Goal: Check status

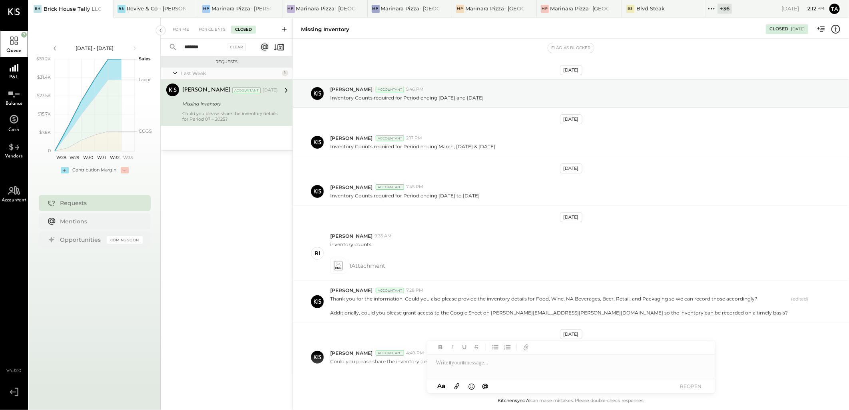
scroll to position [41, 0]
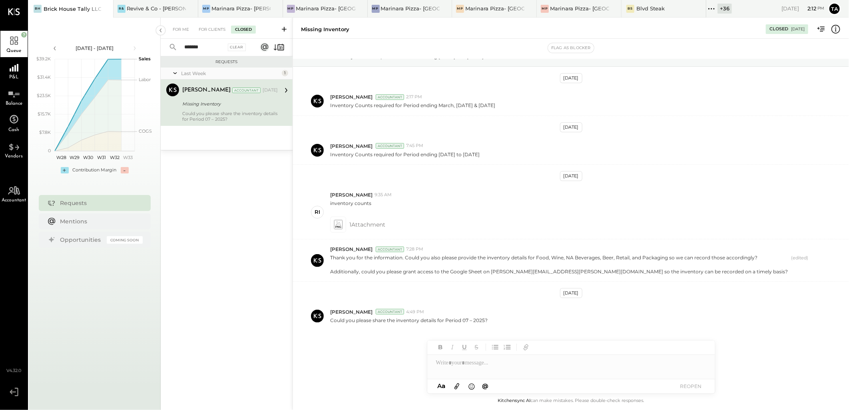
drag, startPoint x: 557, startPoint y: 295, endPoint x: 588, endPoint y: 295, distance: 30.8
click at [582, 295] on div "[DATE]" at bounding box center [571, 293] width 22 height 10
click at [251, 323] on div "Requests Last Week 1 [PERSON_NAME] Accountant [PERSON_NAME] Accountant [DATE] M…" at bounding box center [227, 222] width 132 height 333
click at [841, 30] on div "Missing Inventory Closed [DATE]" at bounding box center [571, 28] width 556 height 16
click at [840, 30] on icon at bounding box center [835, 29] width 9 height 9
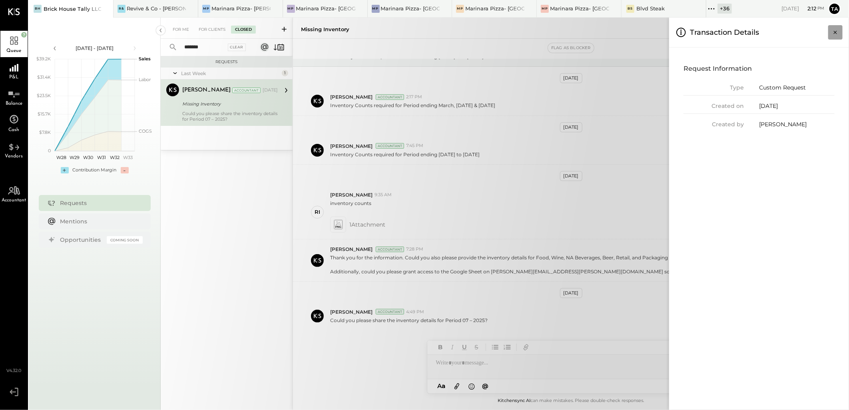
click at [839, 30] on icon "Close panel" at bounding box center [835, 32] width 8 height 8
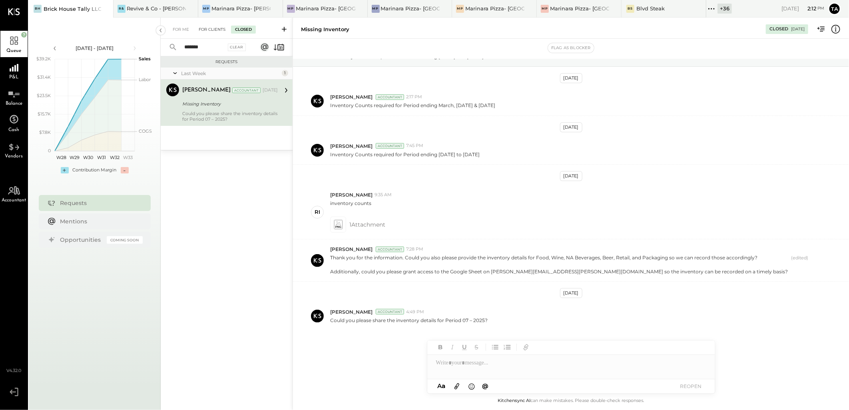
click at [209, 26] on div "For Clients" at bounding box center [212, 30] width 35 height 8
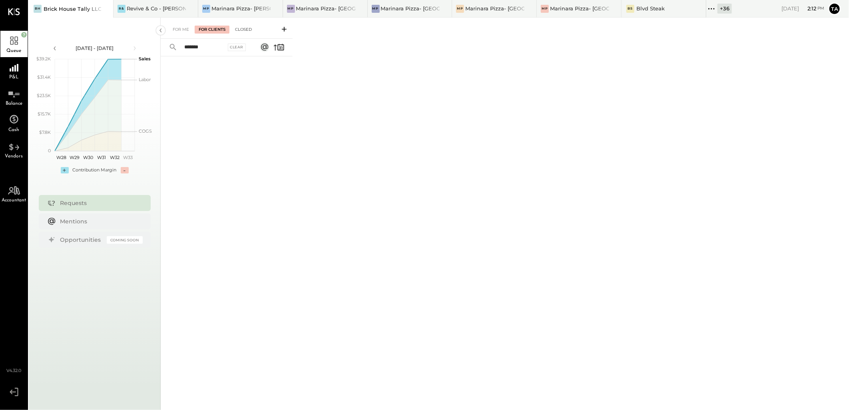
click at [241, 30] on div "Closed" at bounding box center [243, 30] width 25 height 8
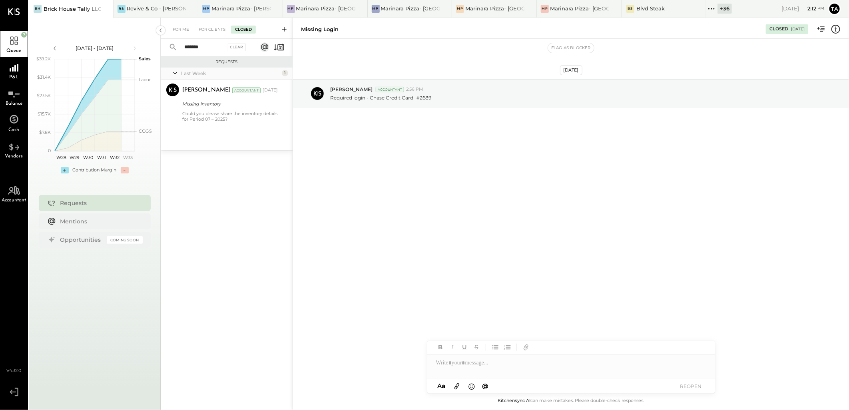
click at [201, 49] on input "*******" at bounding box center [202, 47] width 46 height 13
click at [233, 47] on div "Clear" at bounding box center [237, 48] width 18 height 8
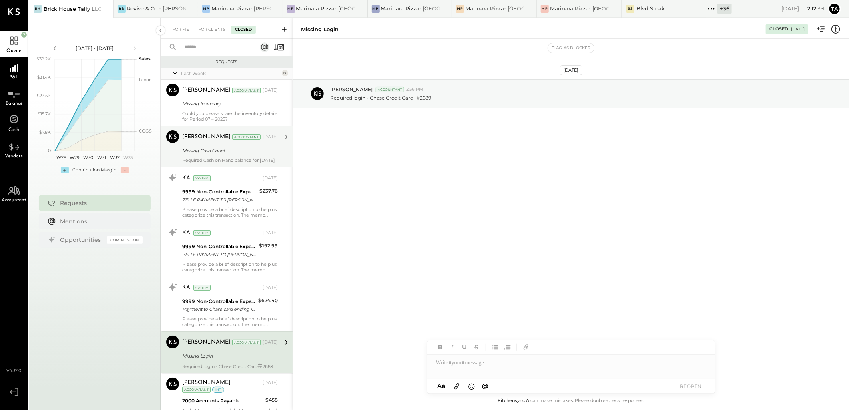
click at [233, 156] on div "[PERSON_NAME] Accountant [DATE] Missing Cash Count Required Cash on Hand balanc…" at bounding box center [230, 146] width 96 height 33
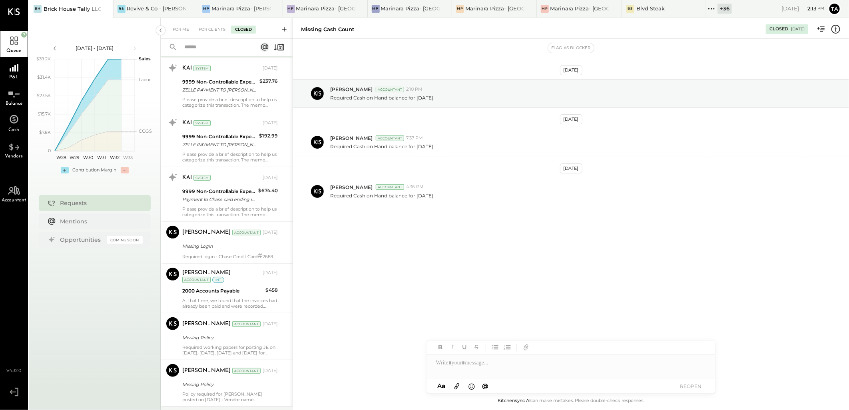
scroll to position [222, 0]
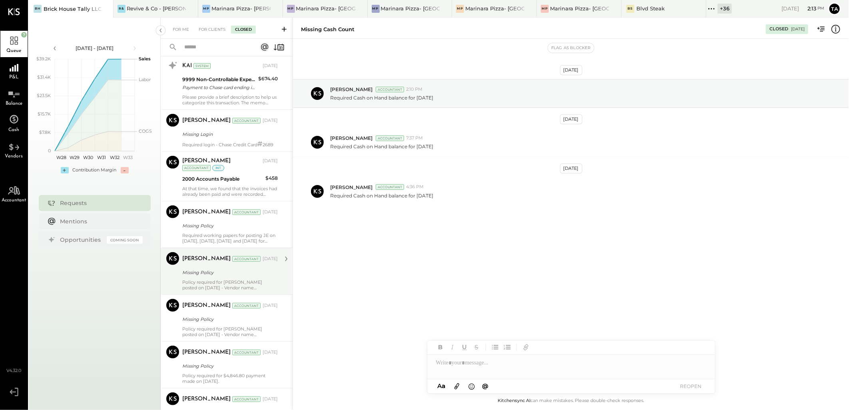
click at [213, 295] on div "[PERSON_NAME] Accountant [PERSON_NAME] Accountant [DATE] Missing Policy Policy …" at bounding box center [227, 271] width 132 height 47
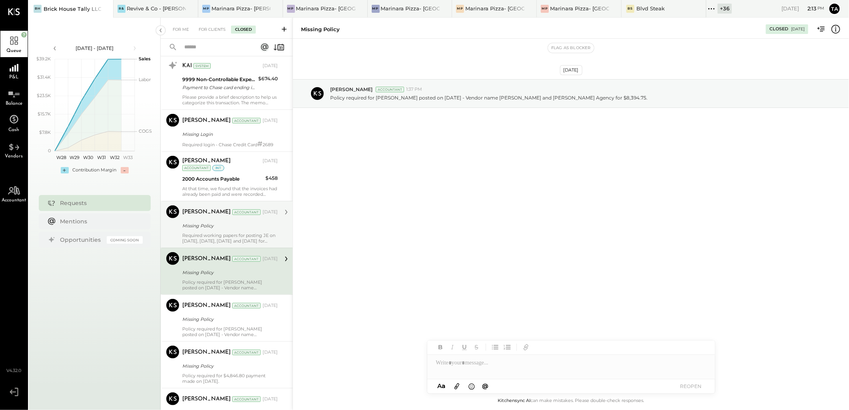
click at [211, 230] on div "Missing Policy" at bounding box center [228, 226] width 93 height 8
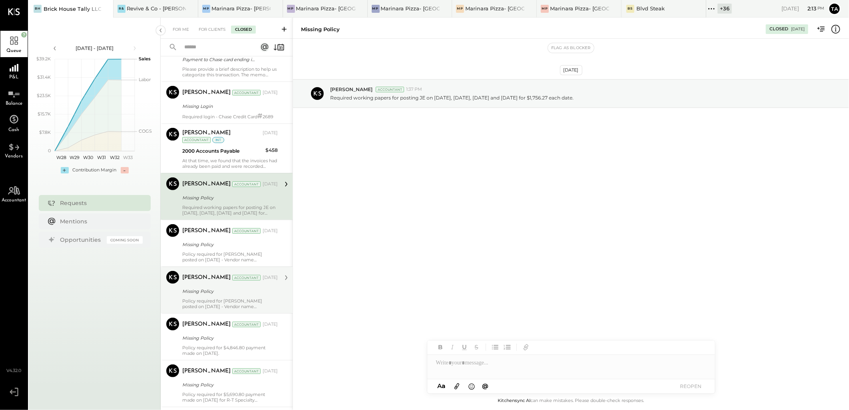
scroll to position [444, 0]
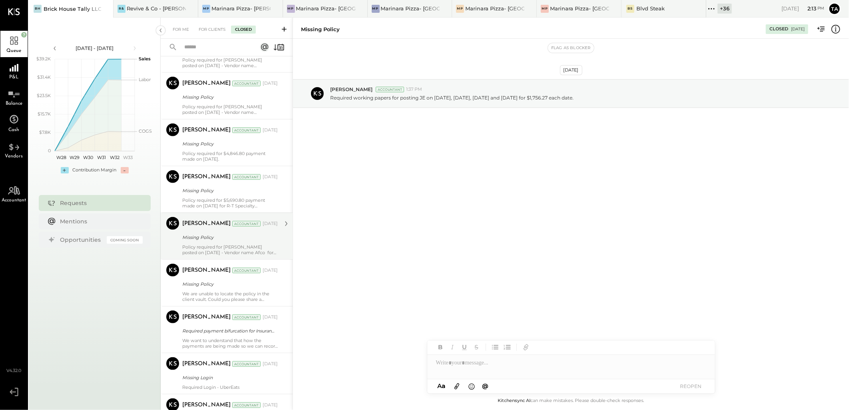
click at [214, 253] on div "Policy required for [PERSON_NAME] posted on [DATE] - Vendor name Afco for $17,2…" at bounding box center [230, 249] width 96 height 11
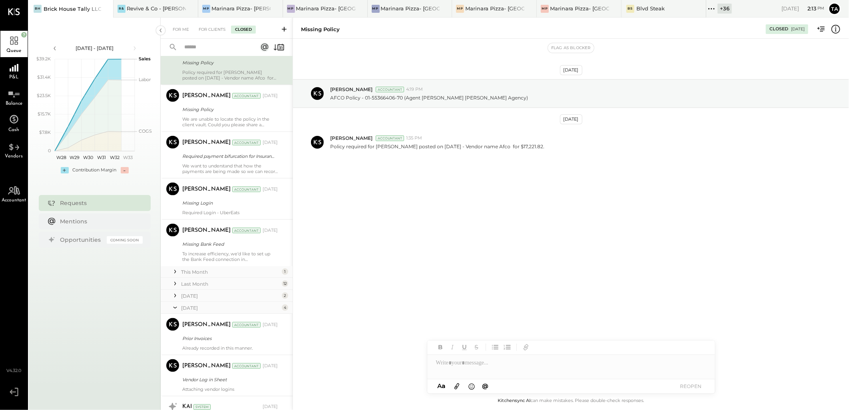
scroll to position [622, 0]
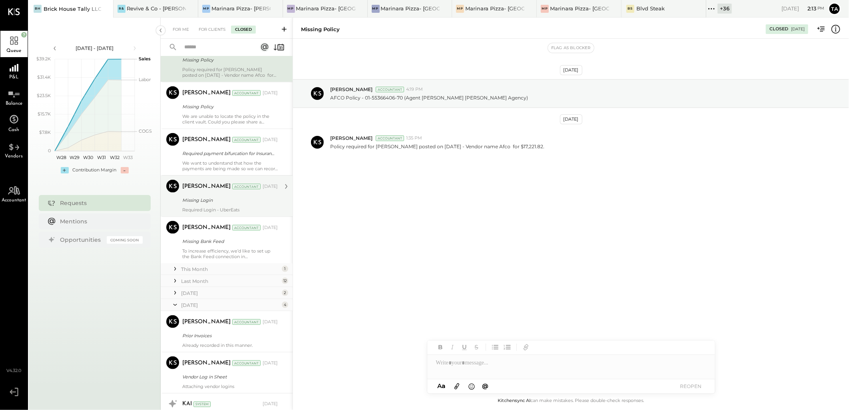
click at [255, 213] on div "Required Login - UberEats" at bounding box center [230, 210] width 96 height 6
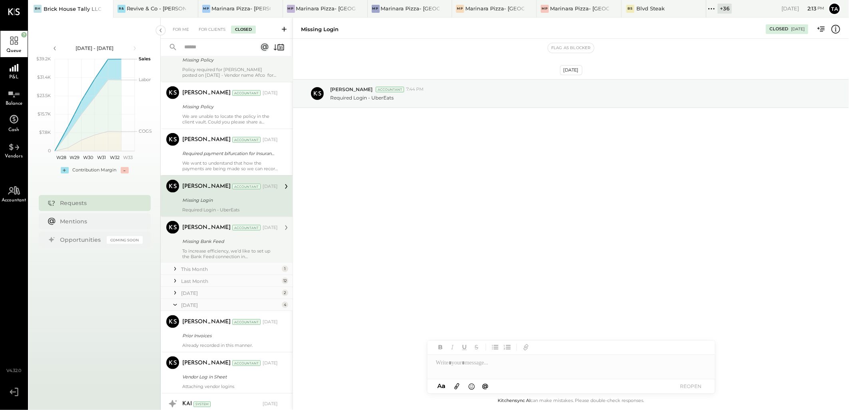
click at [257, 253] on div "[PERSON_NAME] Accountant [DATE] Missing Bank Feed To increase efficiency, we’d …" at bounding box center [230, 240] width 96 height 38
